Goal: Obtain resource: Obtain resource

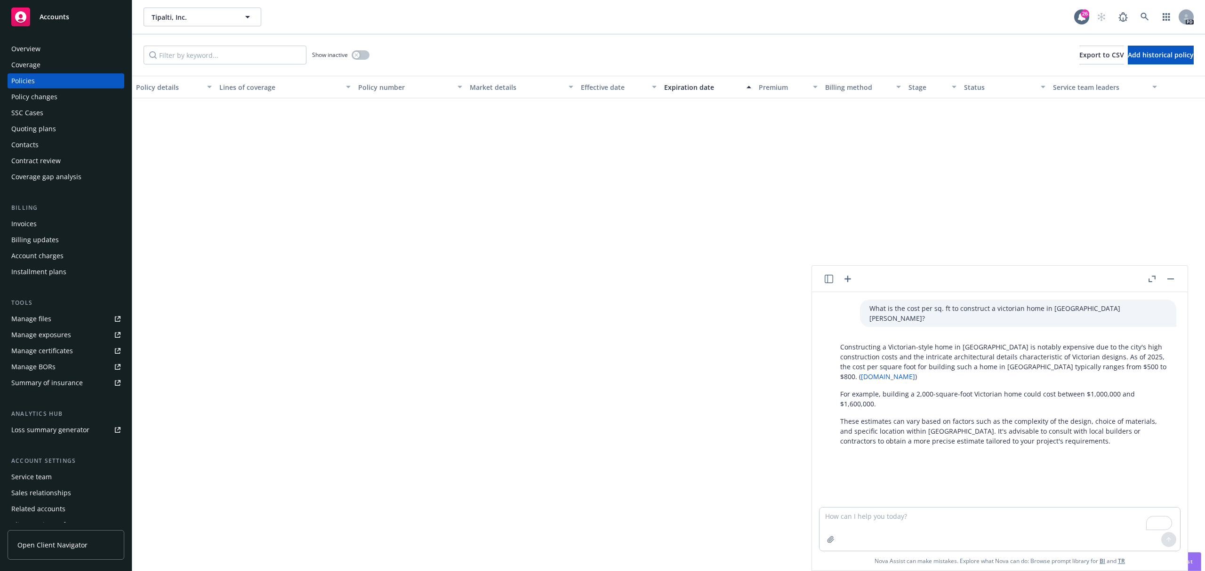
scroll to position [725, 0]
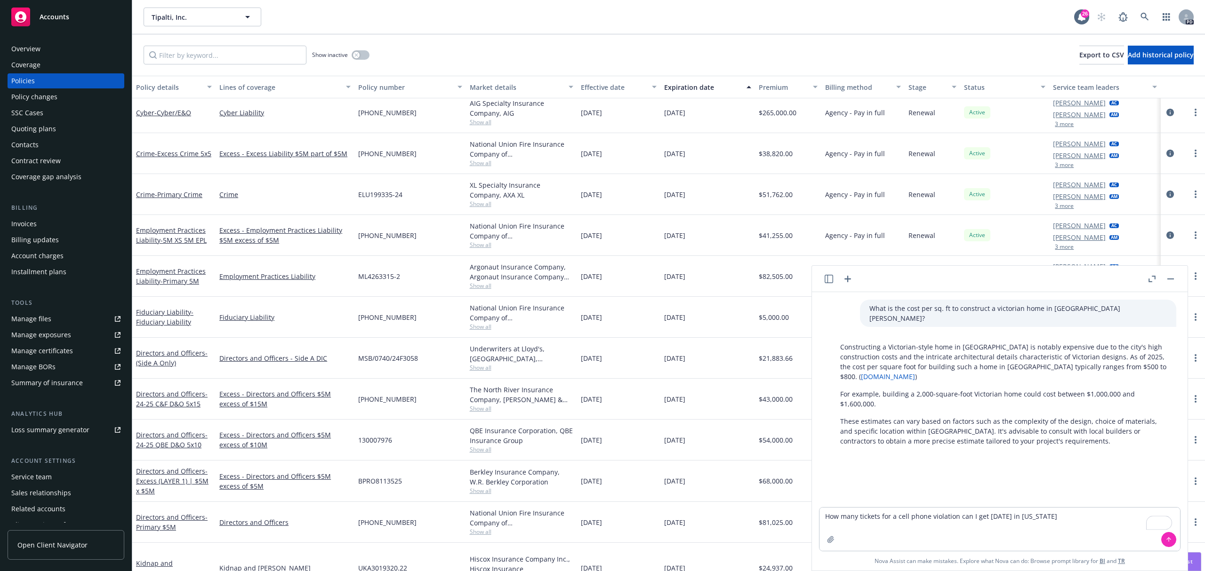
type textarea "How many tickets for a cell phone violation can I get [DATE] in [US_STATE]?"
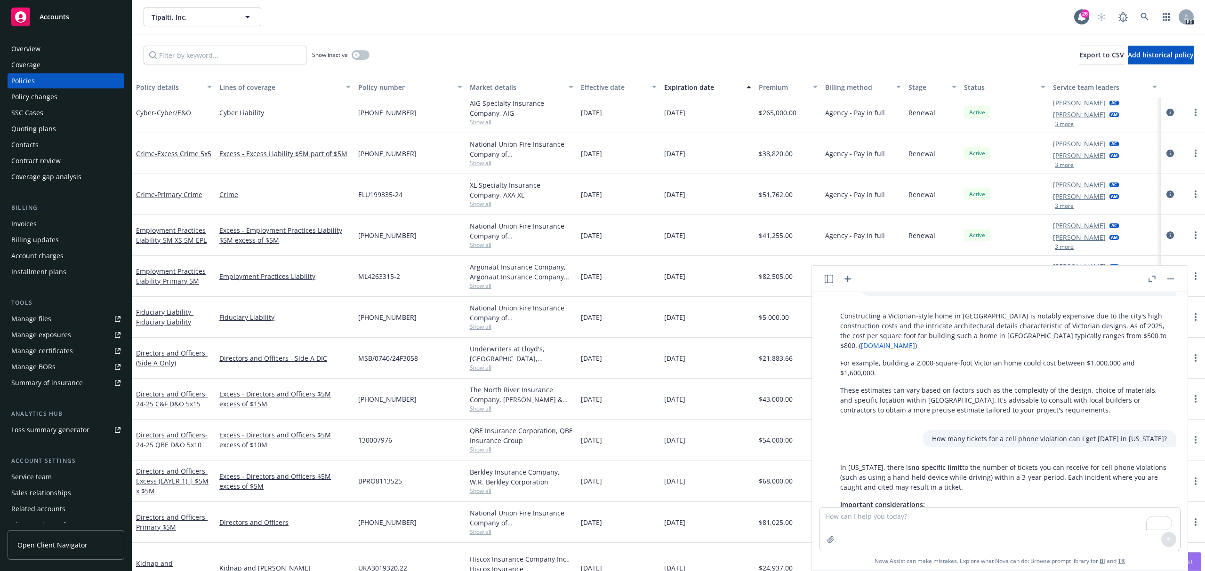
scroll to position [0, 0]
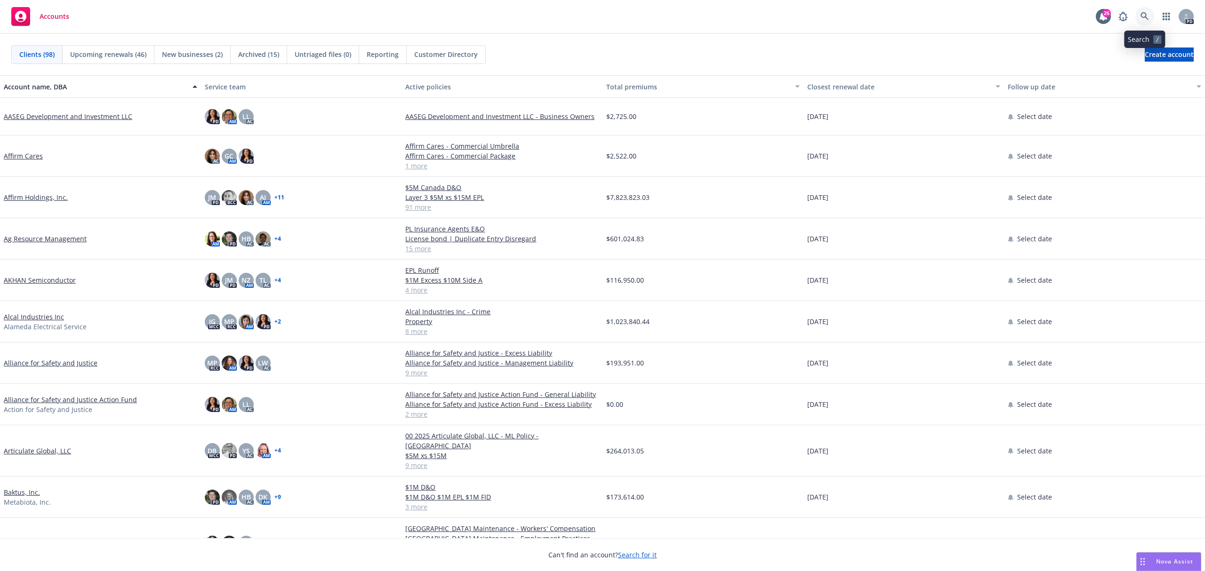
click at [1142, 18] on icon at bounding box center [1144, 16] width 8 height 8
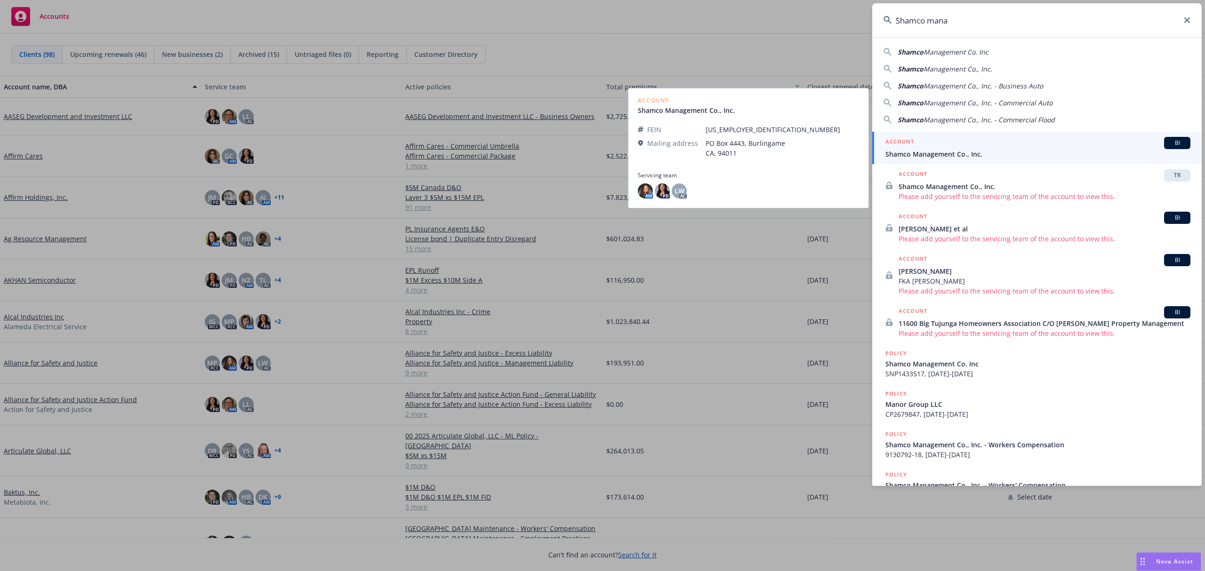
type input "Shamco mana"
click at [1168, 142] on span "BI" at bounding box center [1177, 143] width 19 height 8
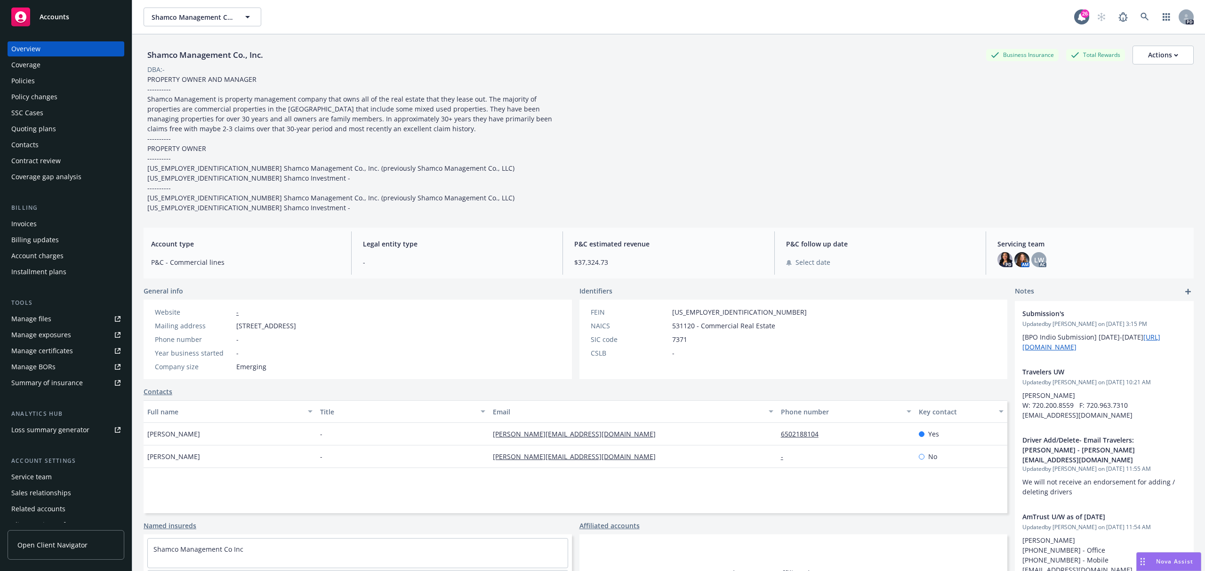
click at [23, 78] on div "Policies" at bounding box center [23, 80] width 24 height 15
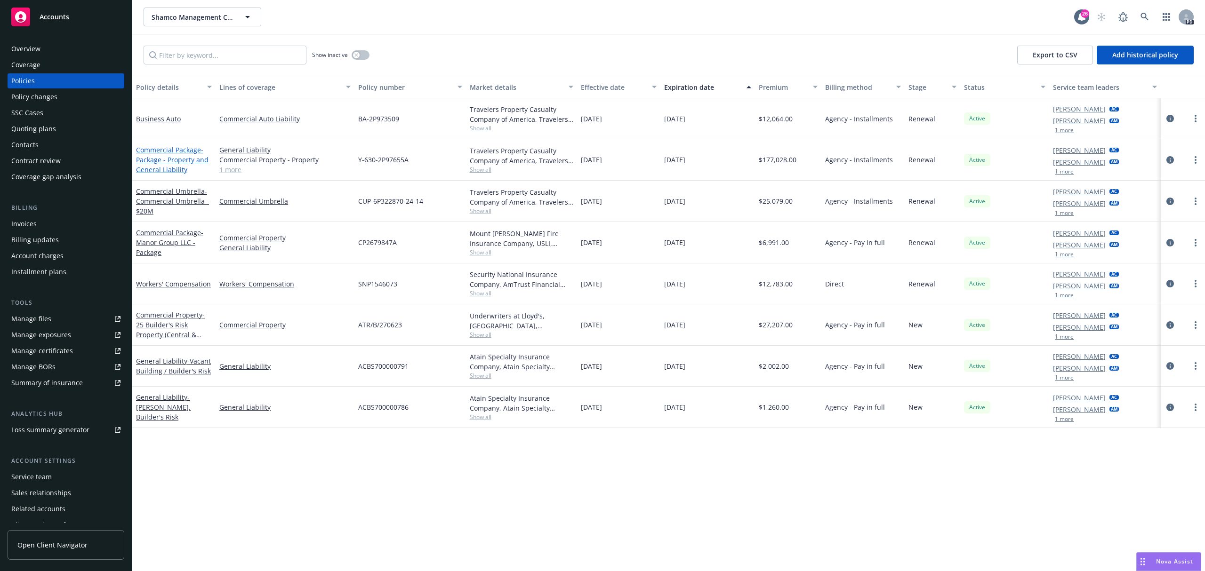
click at [184, 155] on span "- Package - Property and General Liability" at bounding box center [172, 159] width 72 height 29
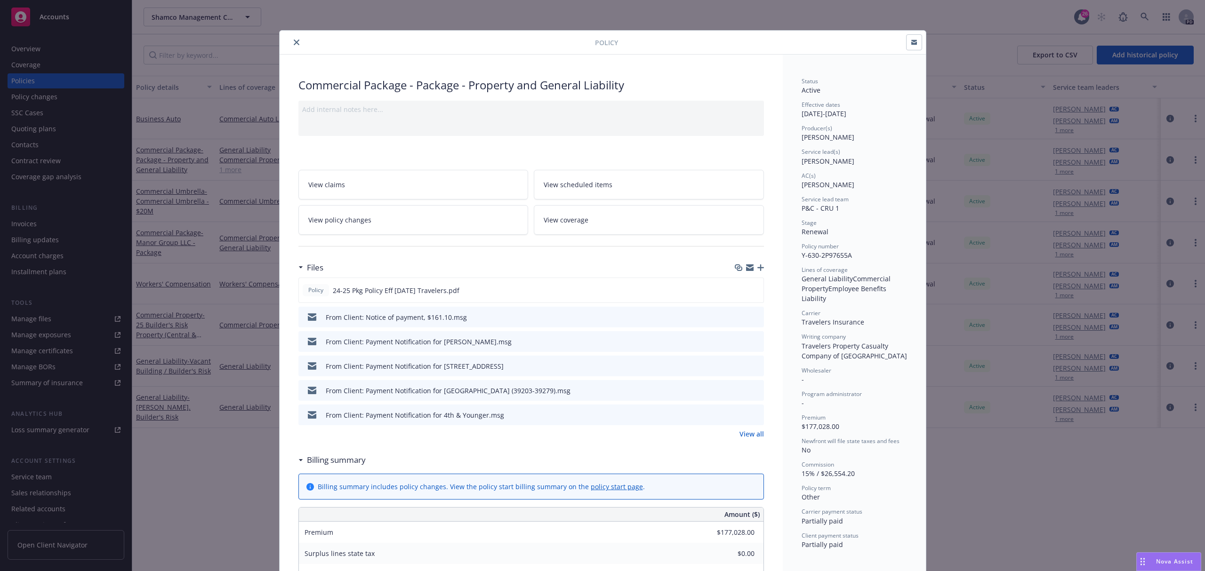
click at [294, 49] on div "Policy" at bounding box center [603, 43] width 646 height 24
click at [294, 44] on icon "close" at bounding box center [297, 43] width 6 height 6
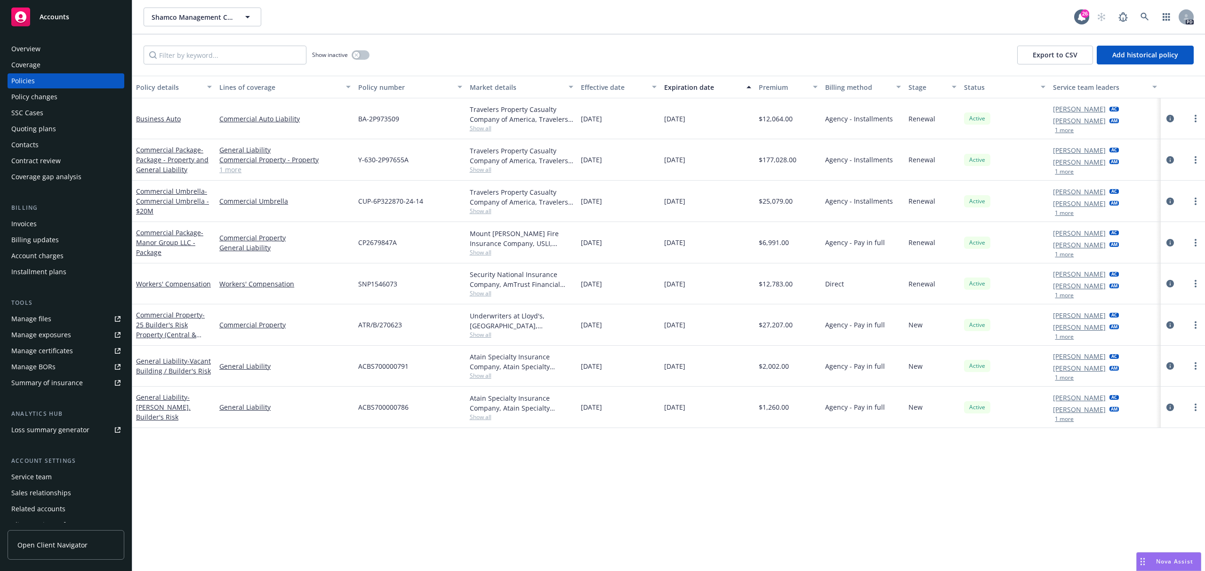
click at [38, 322] on div "Manage files" at bounding box center [31, 319] width 40 height 15
click at [172, 152] on link "Commercial Package - Package - Property and General Liability" at bounding box center [172, 159] width 72 height 29
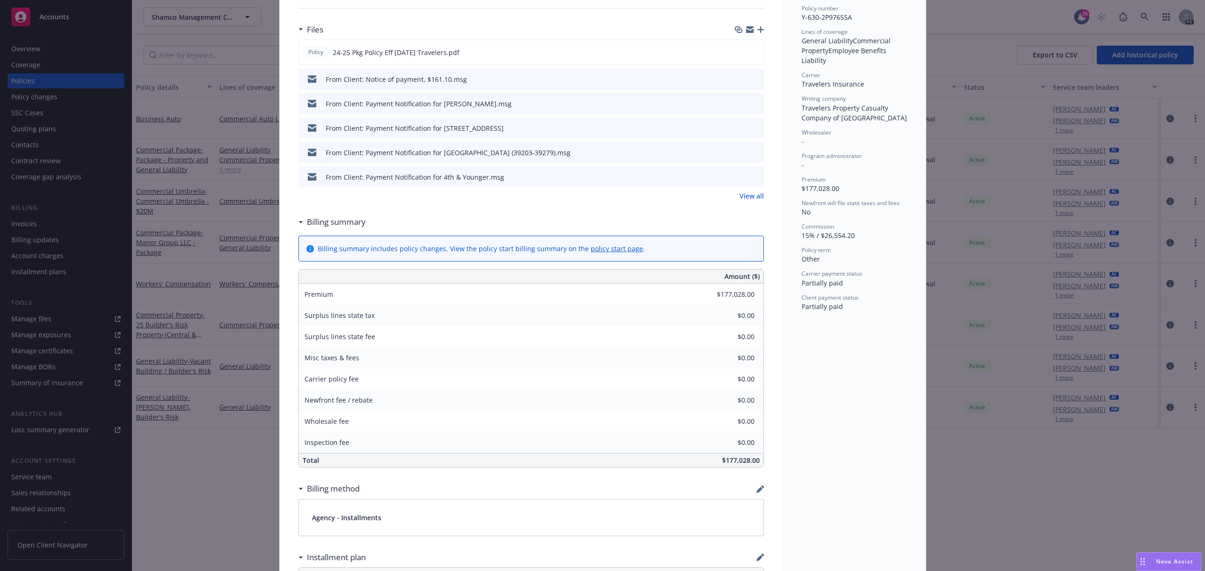
scroll to position [153, 0]
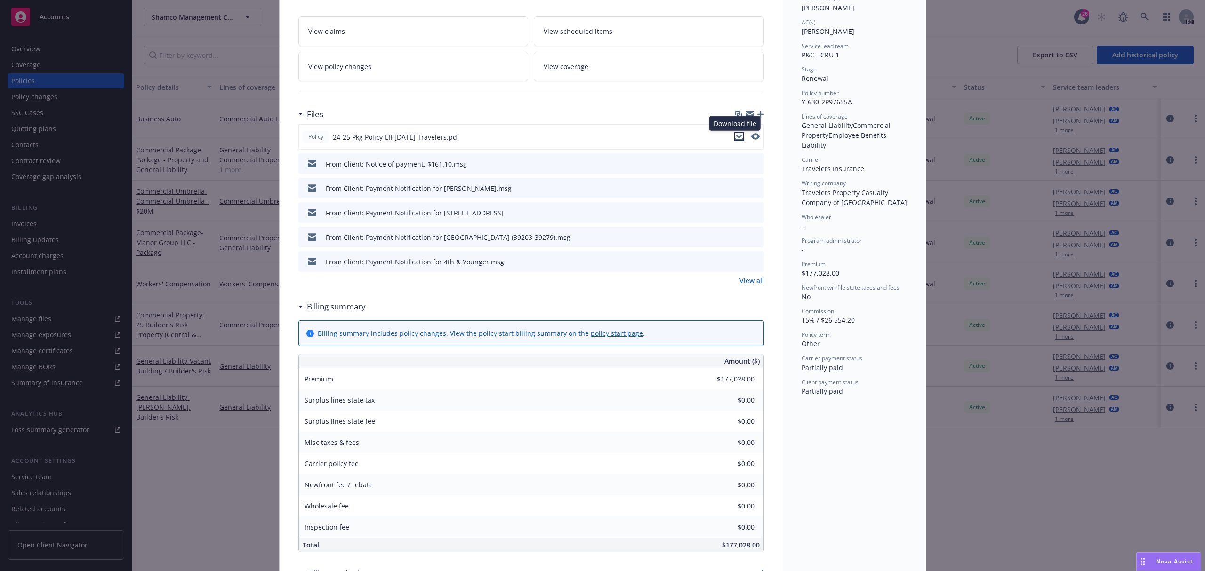
click at [736, 136] on icon "download file" at bounding box center [739, 136] width 6 height 6
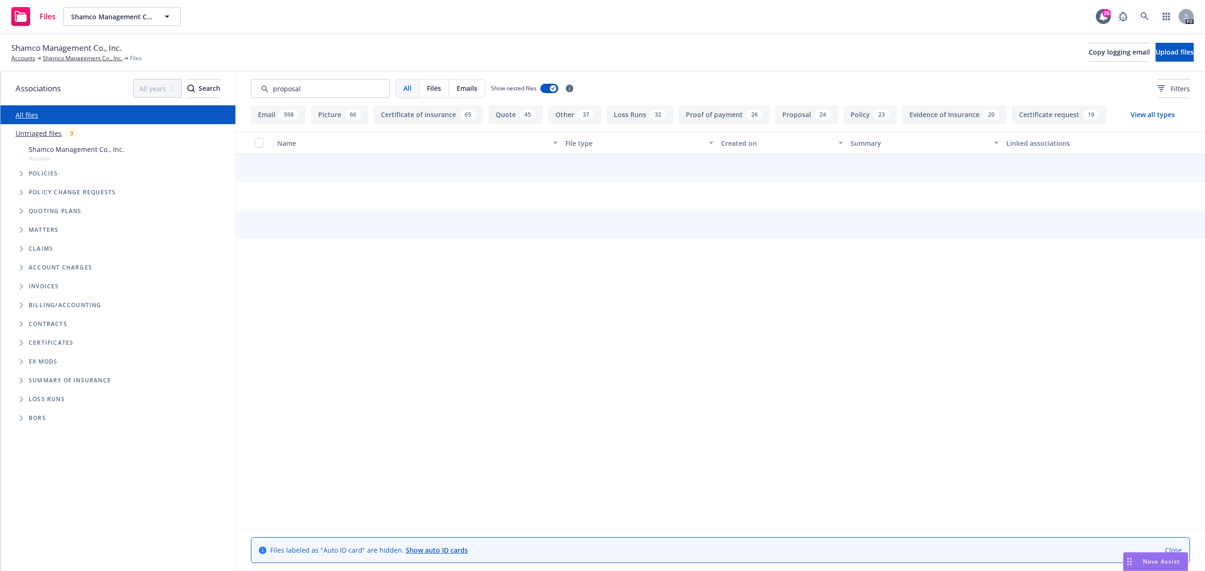
type input "proposal"
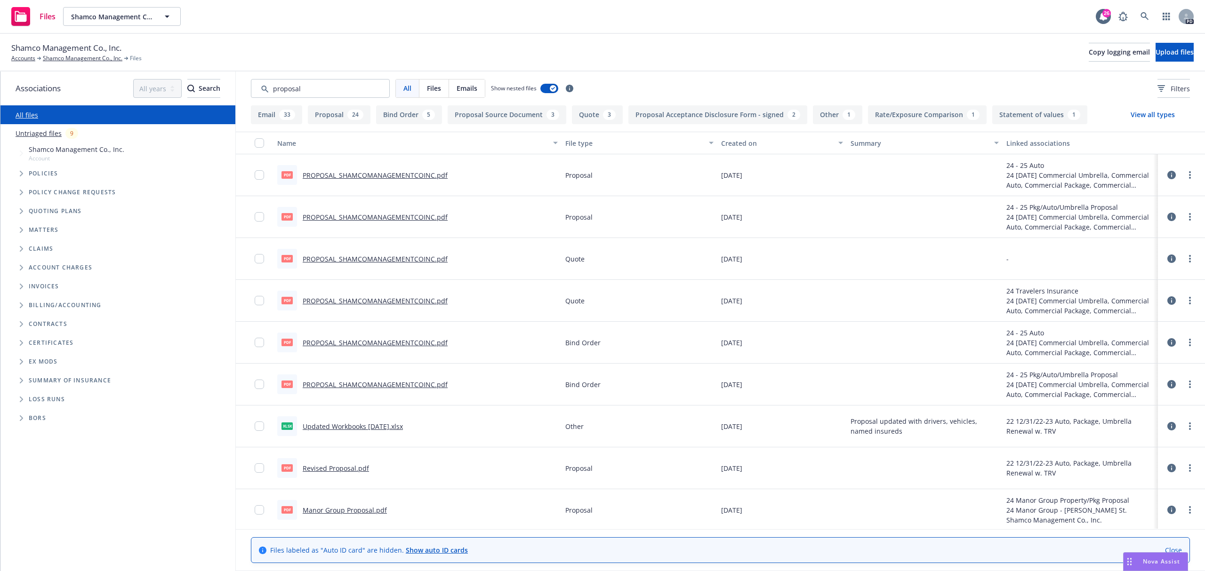
click at [387, 171] on link "PROPOSAL_SHAMCOMANAGEMENTCOINC.pdf" at bounding box center [375, 175] width 145 height 9
click at [421, 215] on link "PROPOSAL_SHAMCOMANAGEMENTCOINC.pdf" at bounding box center [375, 217] width 145 height 9
click at [351, 216] on link "PROPOSAL_SHAMCOMANAGEMENTCOINC.pdf" at bounding box center [375, 217] width 145 height 9
click at [346, 173] on link "PROPOSAL_SHAMCOMANAGEMENTCOINC.pdf" at bounding box center [375, 175] width 145 height 9
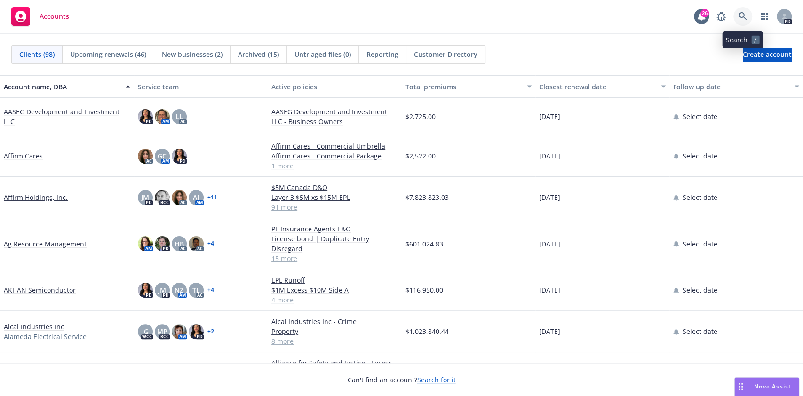
click at [736, 17] on link at bounding box center [743, 16] width 19 height 19
